Goal: Transaction & Acquisition: Purchase product/service

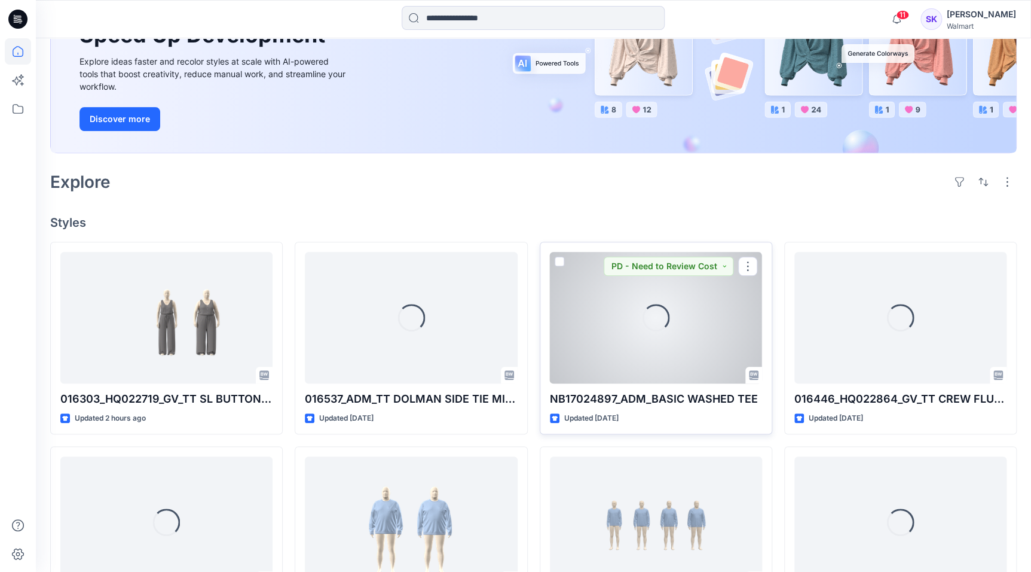
scroll to position [217, 0]
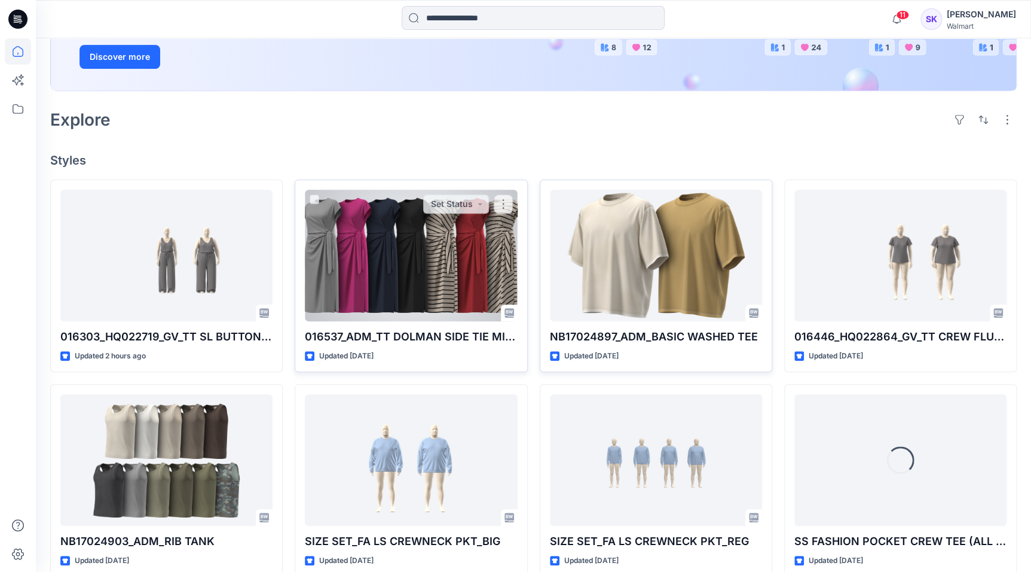
click at [441, 260] on div at bounding box center [411, 256] width 212 height 132
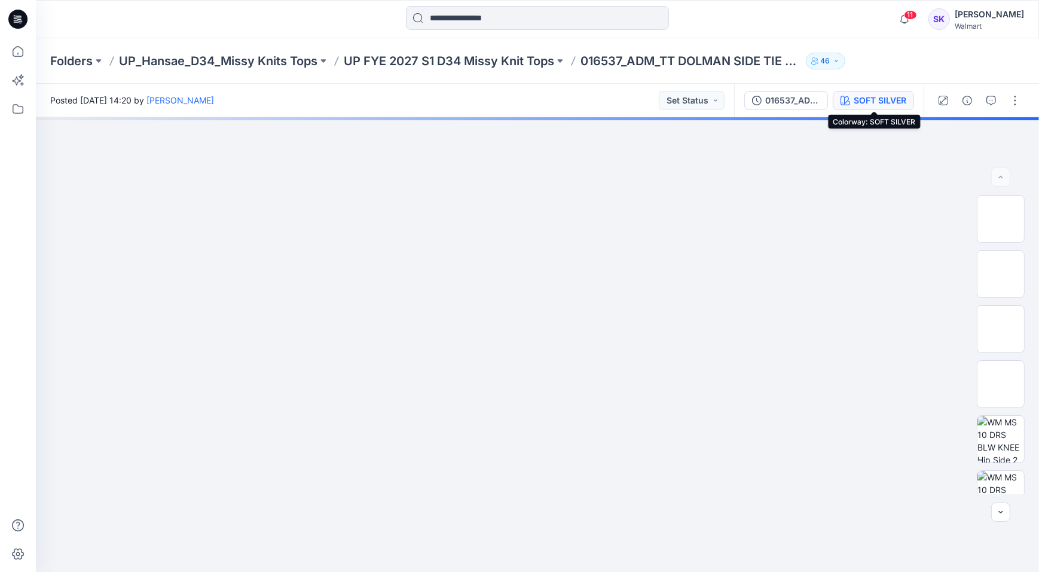
click at [893, 96] on div "SOFT SILVER" at bounding box center [880, 100] width 53 height 13
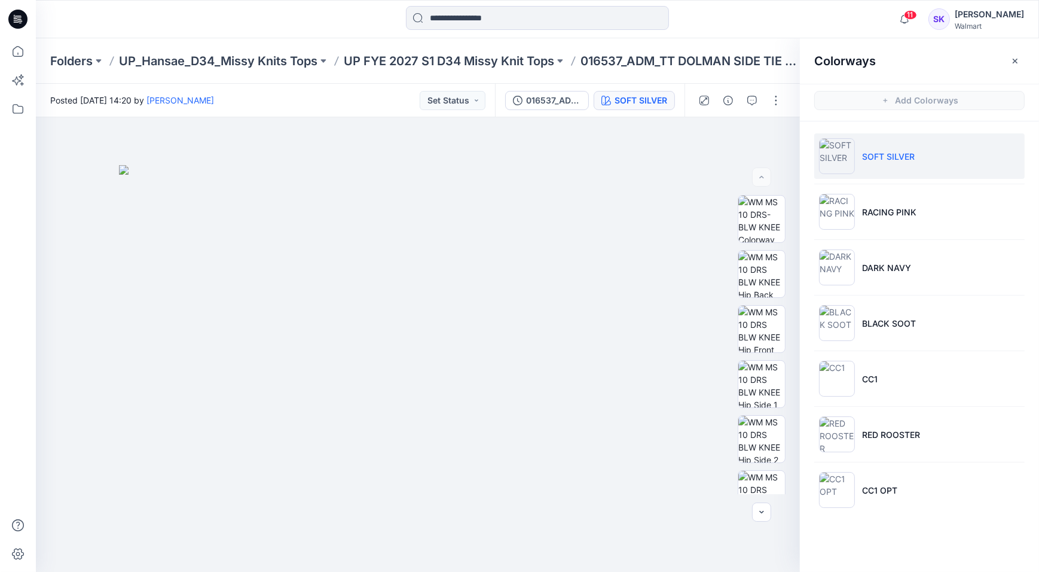
click at [888, 234] on ul "SOFT SILVER RACING PINK DARK NAVY BLACK SOOT CC1 RED ROOSTER CC1 OPT" at bounding box center [919, 322] width 239 height 403
click at [887, 215] on p "RACING PINK" at bounding box center [889, 212] width 54 height 13
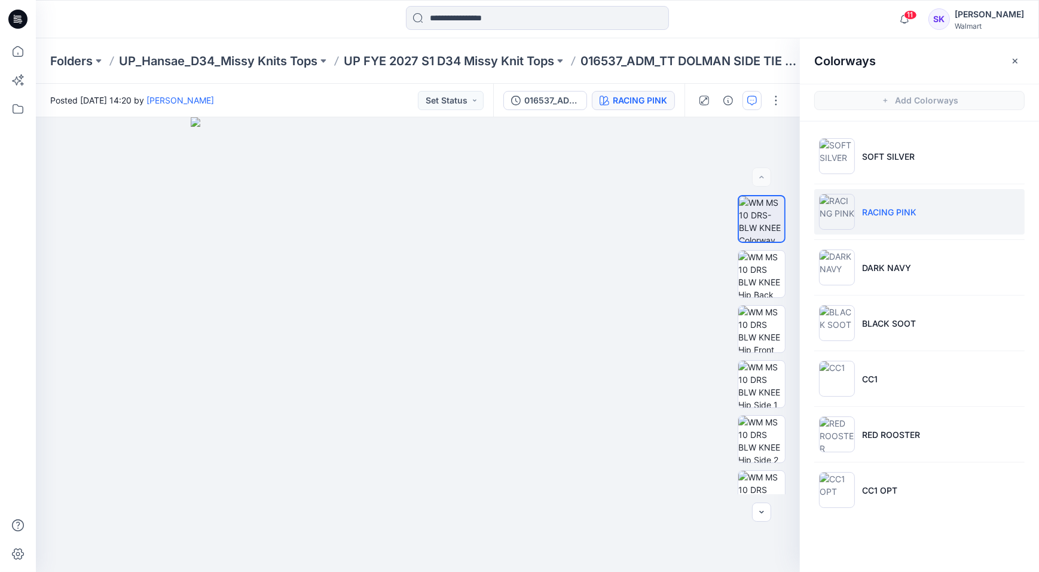
drag, startPoint x: 728, startPoint y: 30, endPoint x: 746, endPoint y: 105, distance: 77.4
click at [728, 29] on div at bounding box center [537, 19] width 502 height 26
click at [766, 335] on img at bounding box center [761, 328] width 47 height 47
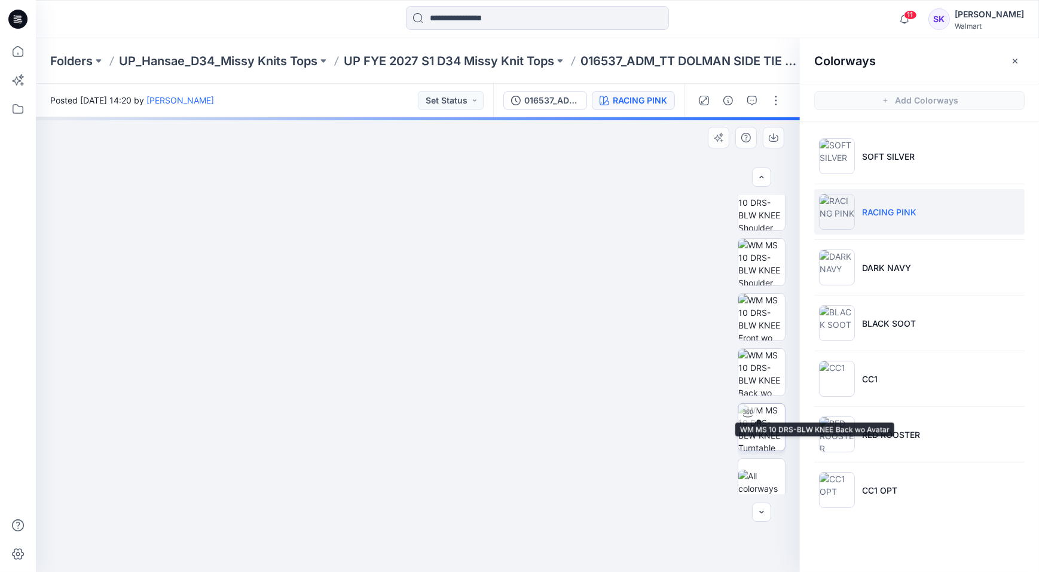
scroll to position [849, 0]
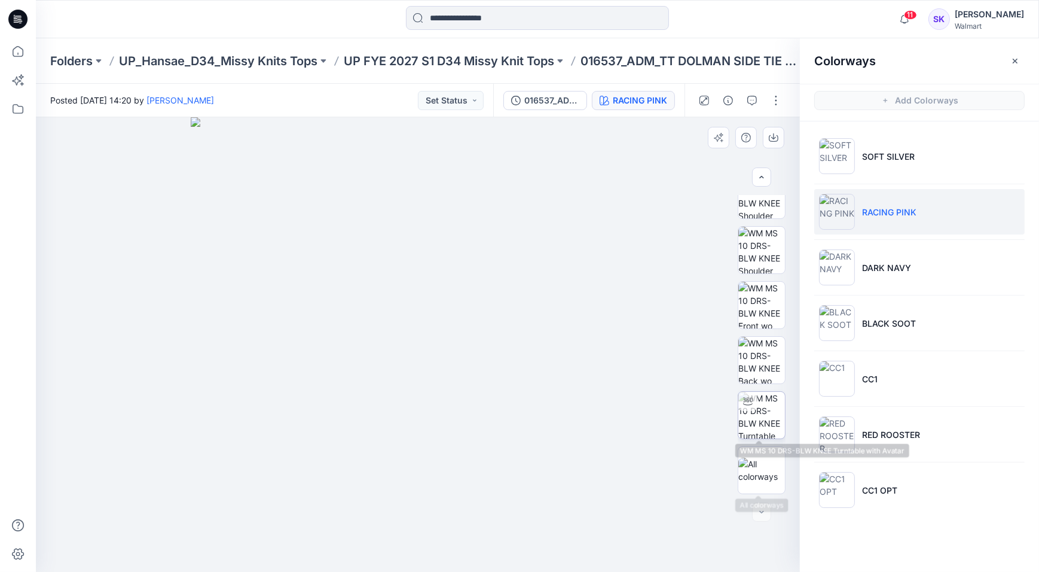
click at [762, 414] on img at bounding box center [761, 415] width 47 height 47
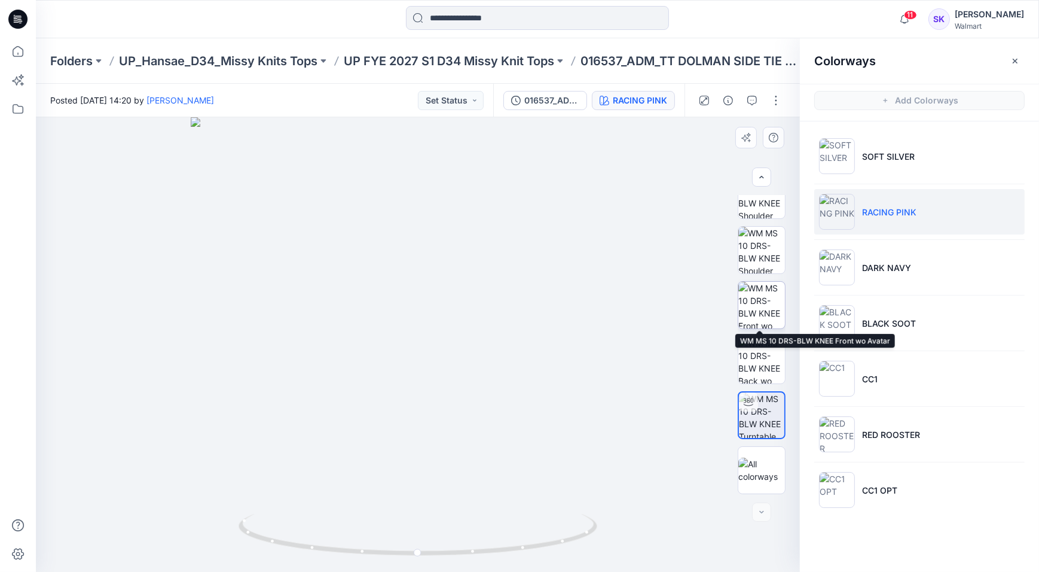
click at [756, 304] on img at bounding box center [761, 305] width 47 height 47
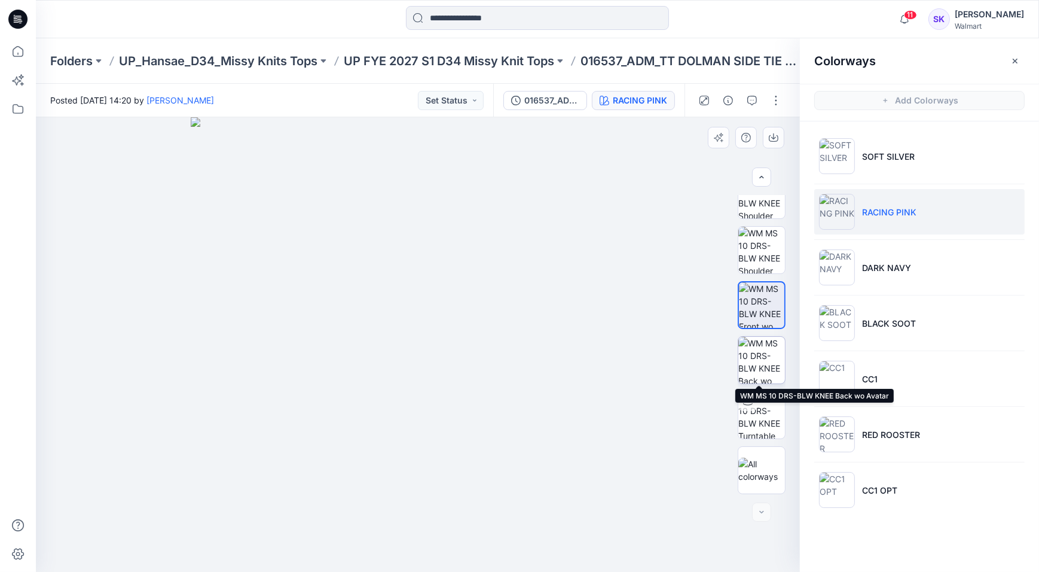
drag, startPoint x: 760, startPoint y: 350, endPoint x: 735, endPoint y: 369, distance: 31.1
click at [760, 350] on img at bounding box center [761, 360] width 47 height 47
